Goal: Information Seeking & Learning: Learn about a topic

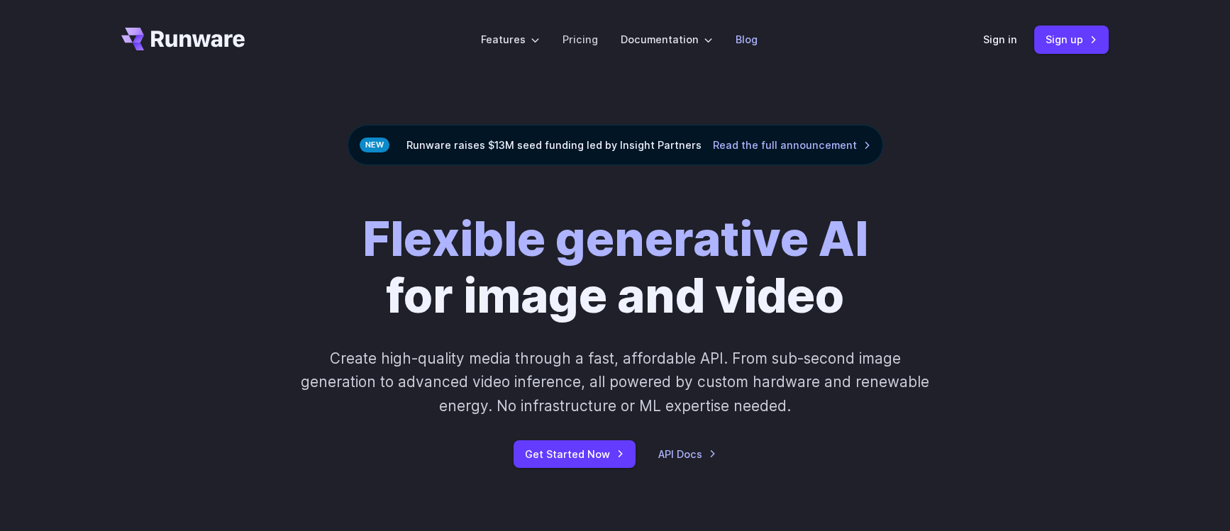
click at [742, 45] on link "Blog" at bounding box center [747, 39] width 22 height 16
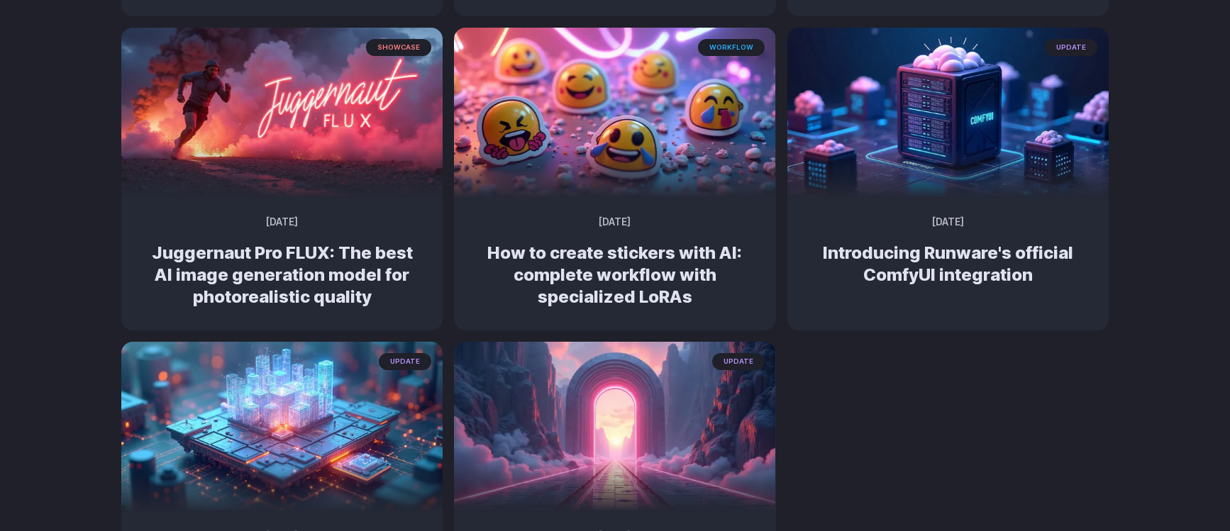
scroll to position [1212, 0]
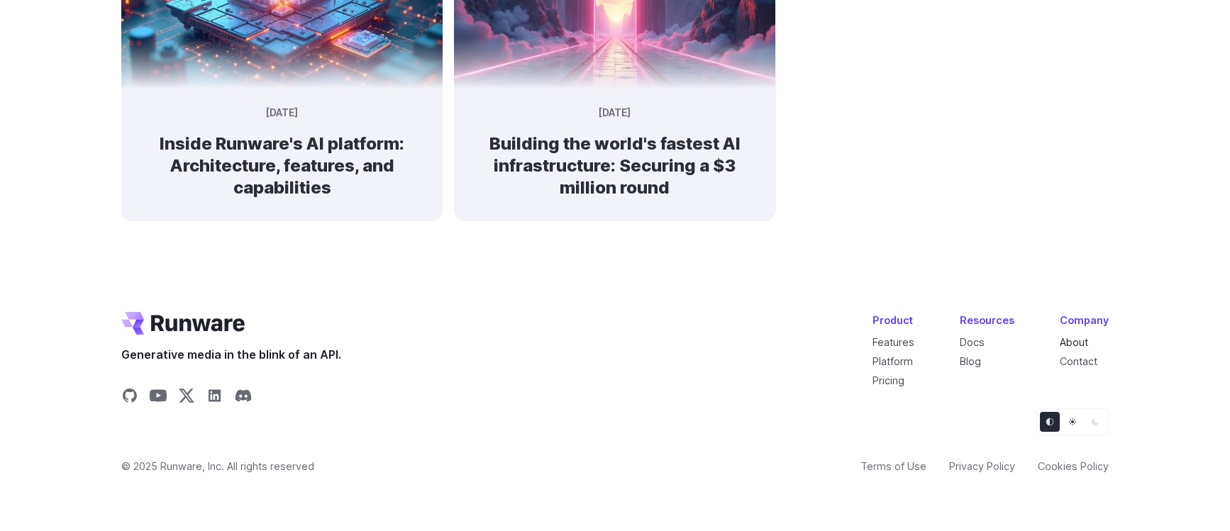
click at [1080, 341] on link "About" at bounding box center [1074, 342] width 28 height 12
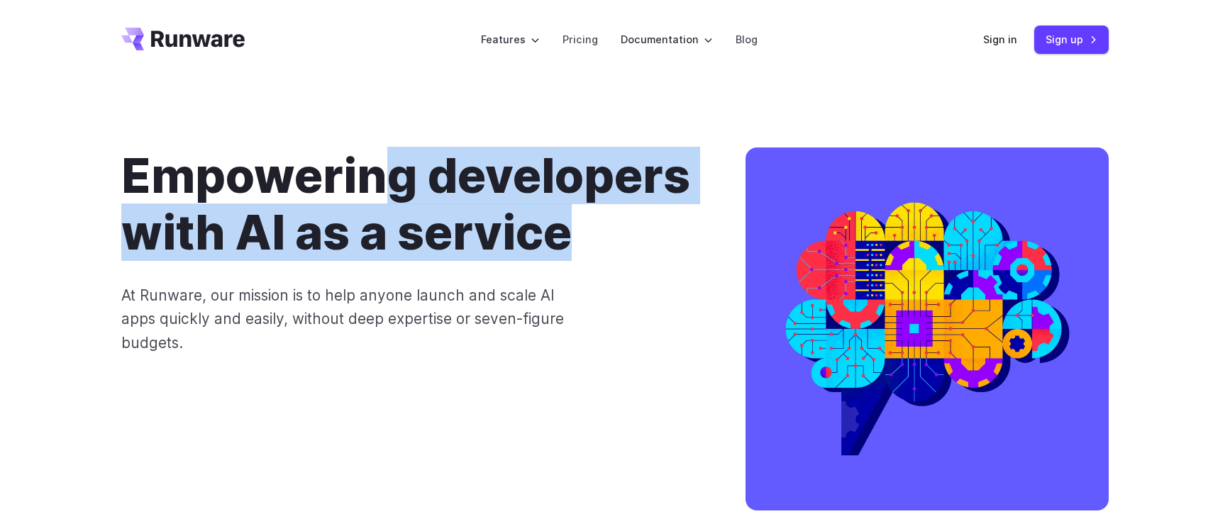
drag, startPoint x: 526, startPoint y: 221, endPoint x: 397, endPoint y: 196, distance: 131.5
click at [394, 194] on h1 "Empowering developers with AI as a service" at bounding box center [410, 205] width 579 height 114
